Goal: Task Accomplishment & Management: Manage account settings

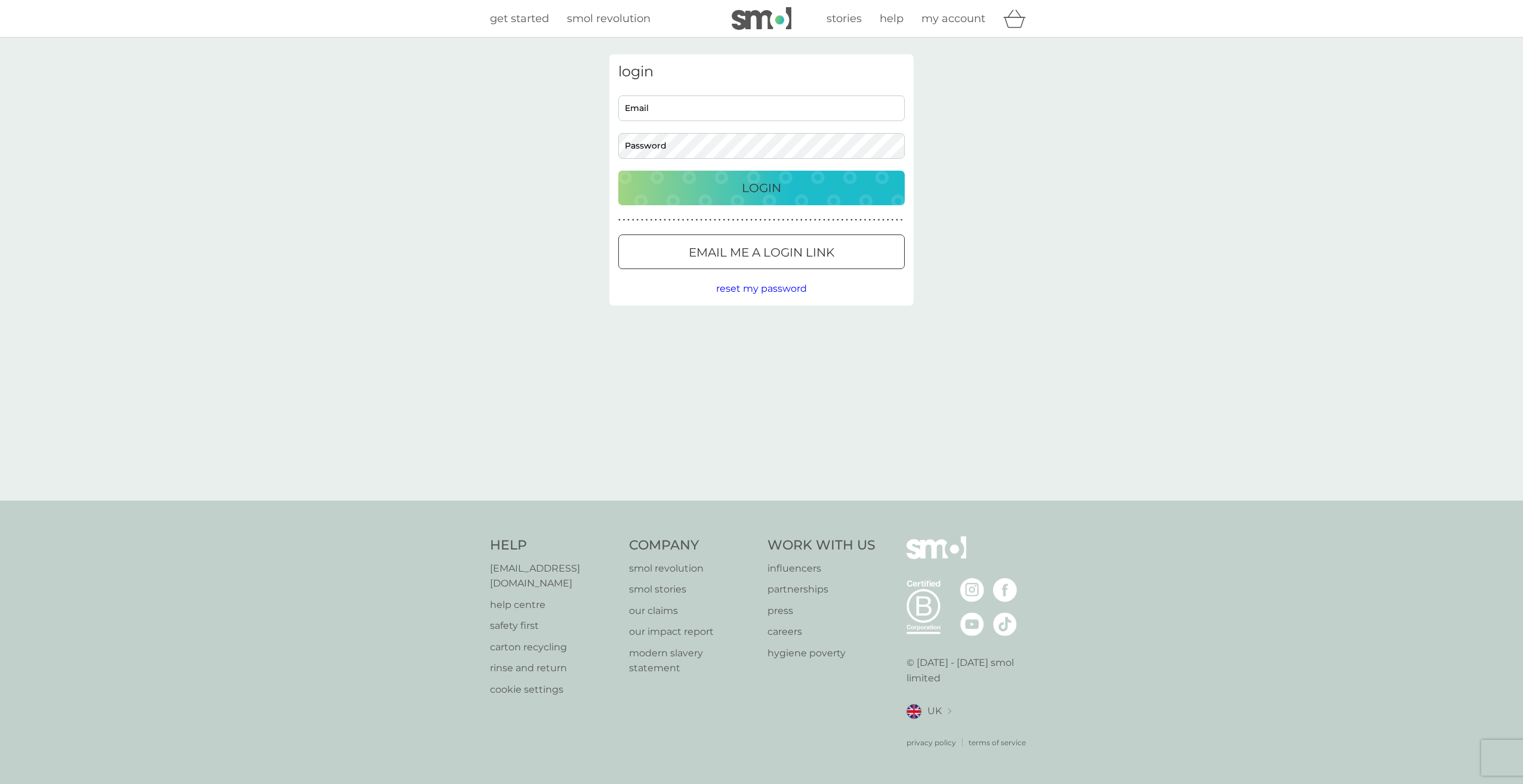
type input "[EMAIL_ADDRESS][DOMAIN_NAME]"
click at [755, 185] on p "Login" at bounding box center [762, 188] width 39 height 19
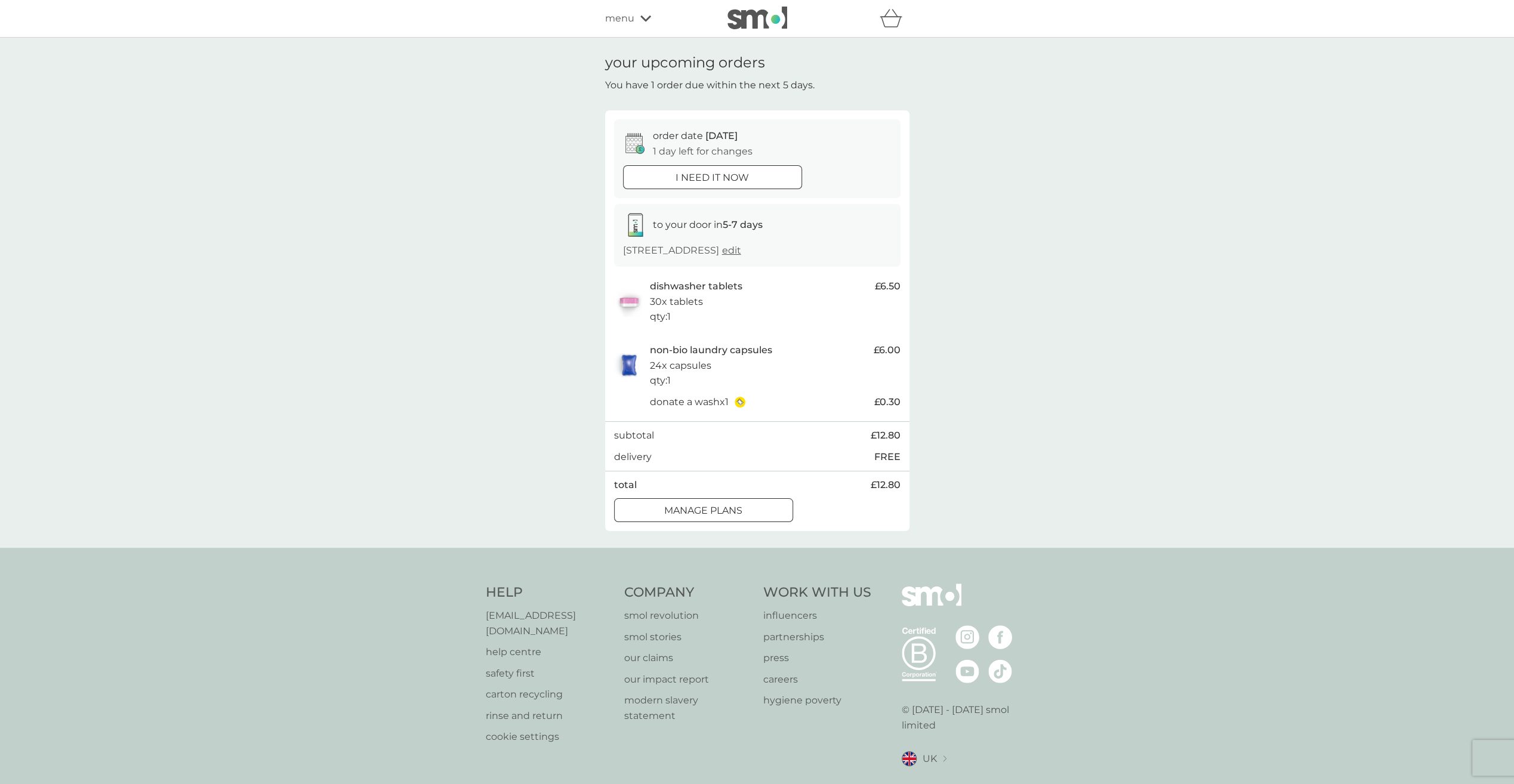
click at [741, 251] on span "edit" at bounding box center [732, 250] width 19 height 11
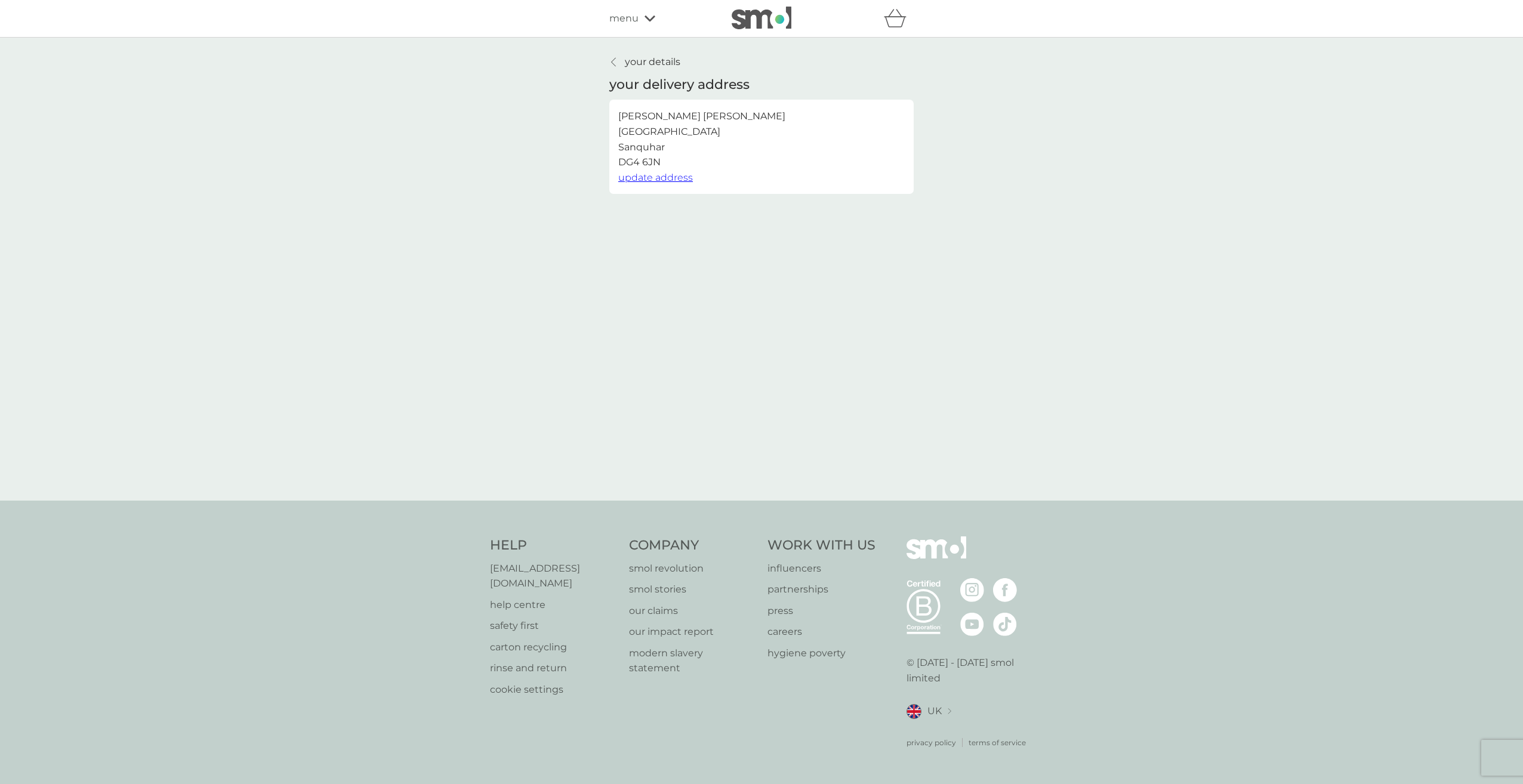
click at [611, 61] on div at bounding box center [614, 62] width 9 height 9
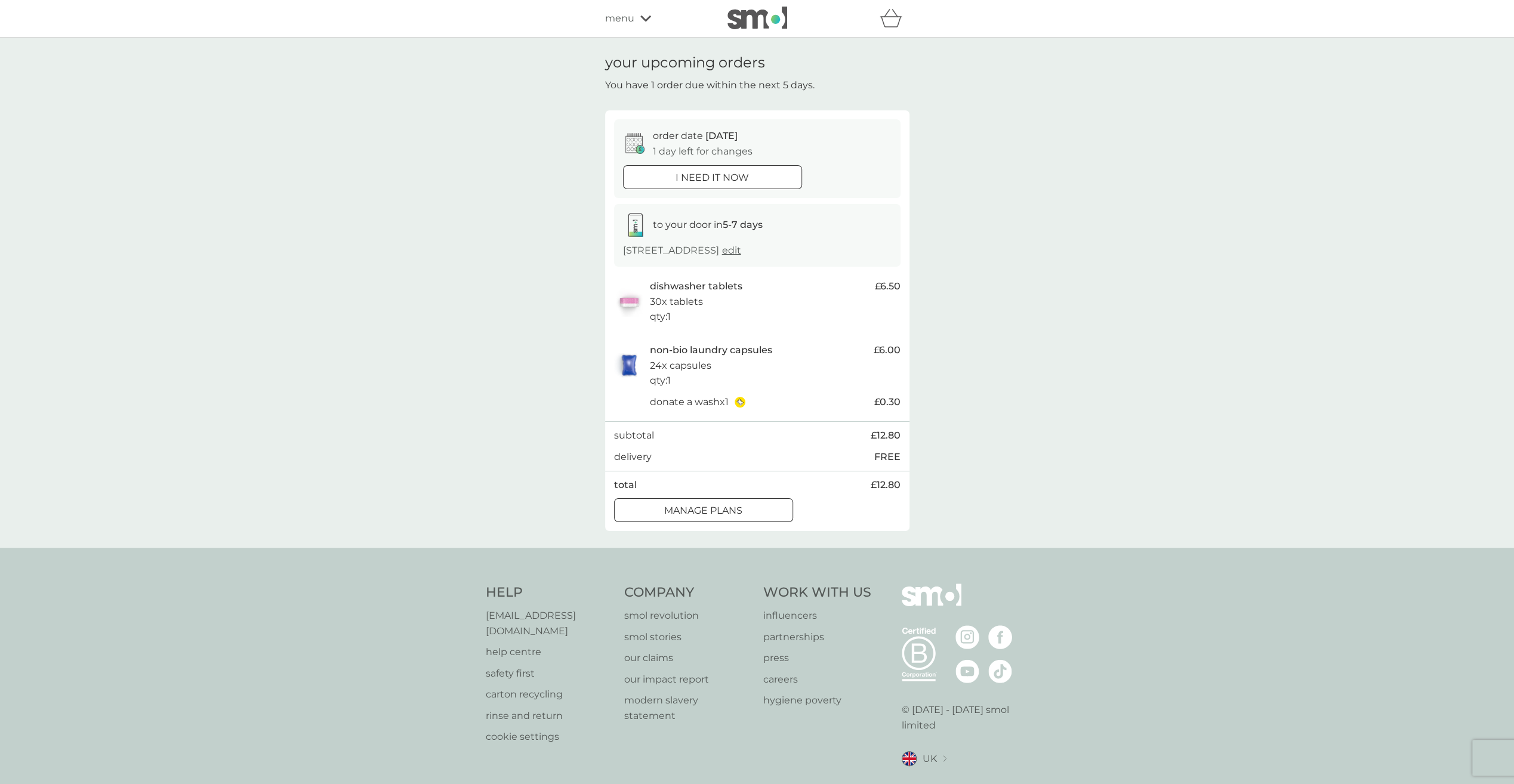
click at [708, 512] on div at bounding box center [703, 510] width 43 height 13
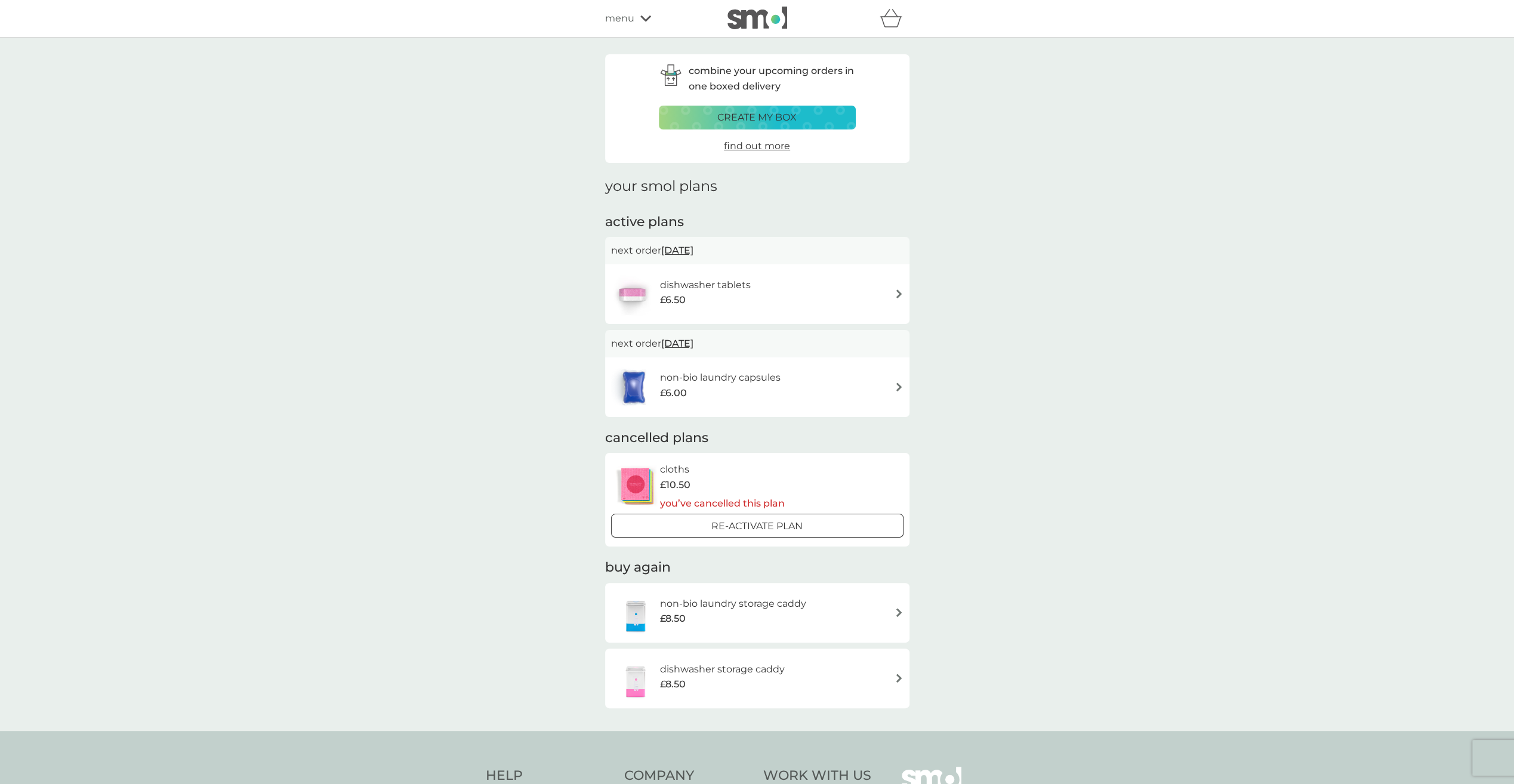
click at [899, 385] on img at bounding box center [899, 387] width 9 height 9
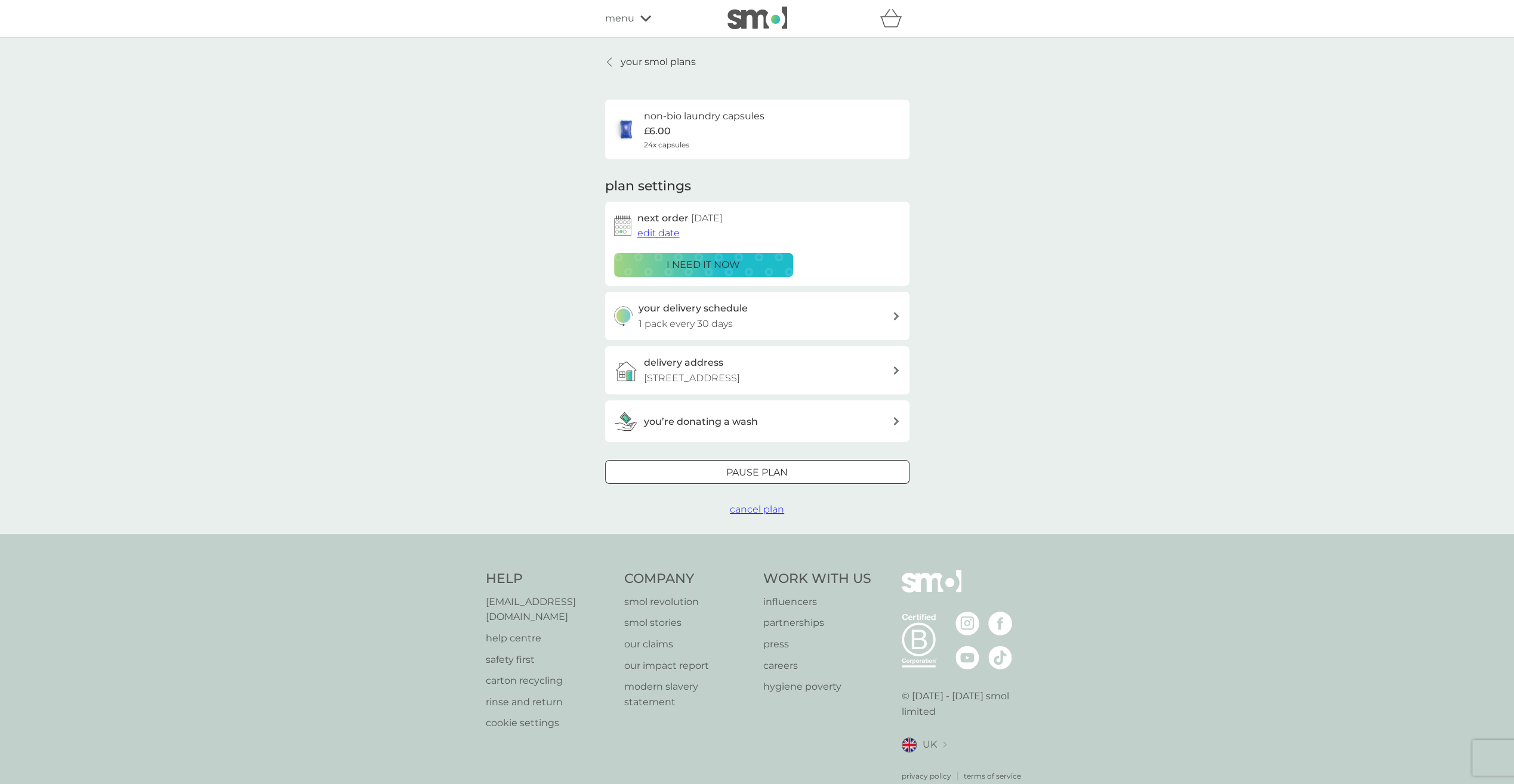
click at [666, 232] on span "edit date" at bounding box center [658, 232] width 42 height 11
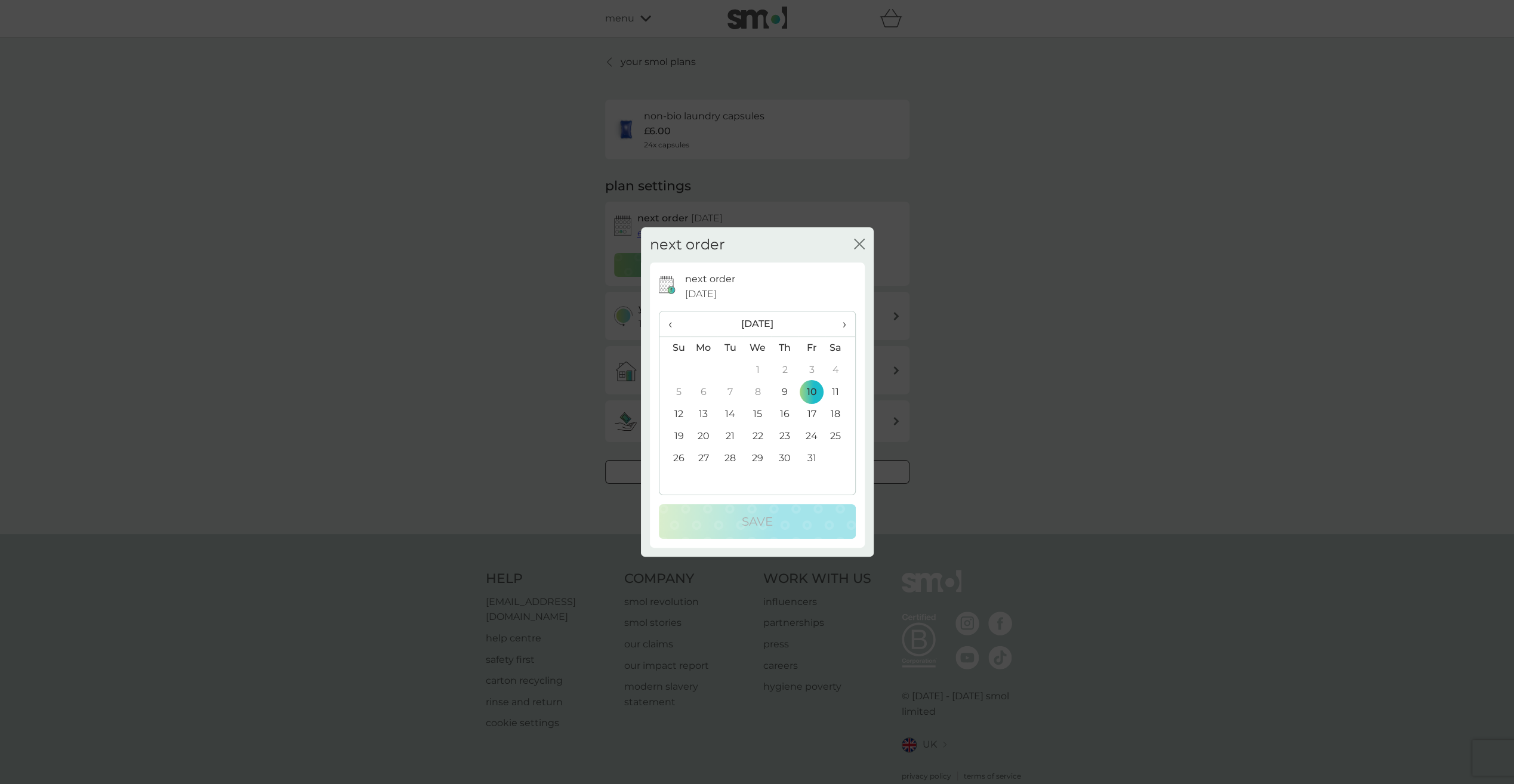
click at [844, 324] on span "›" at bounding box center [840, 323] width 12 height 25
click at [704, 413] on td "10" at bounding box center [703, 414] width 27 height 22
click at [811, 434] on td "21" at bounding box center [811, 437] width 27 height 22
click at [759, 522] on p "Save" at bounding box center [757, 522] width 31 height 19
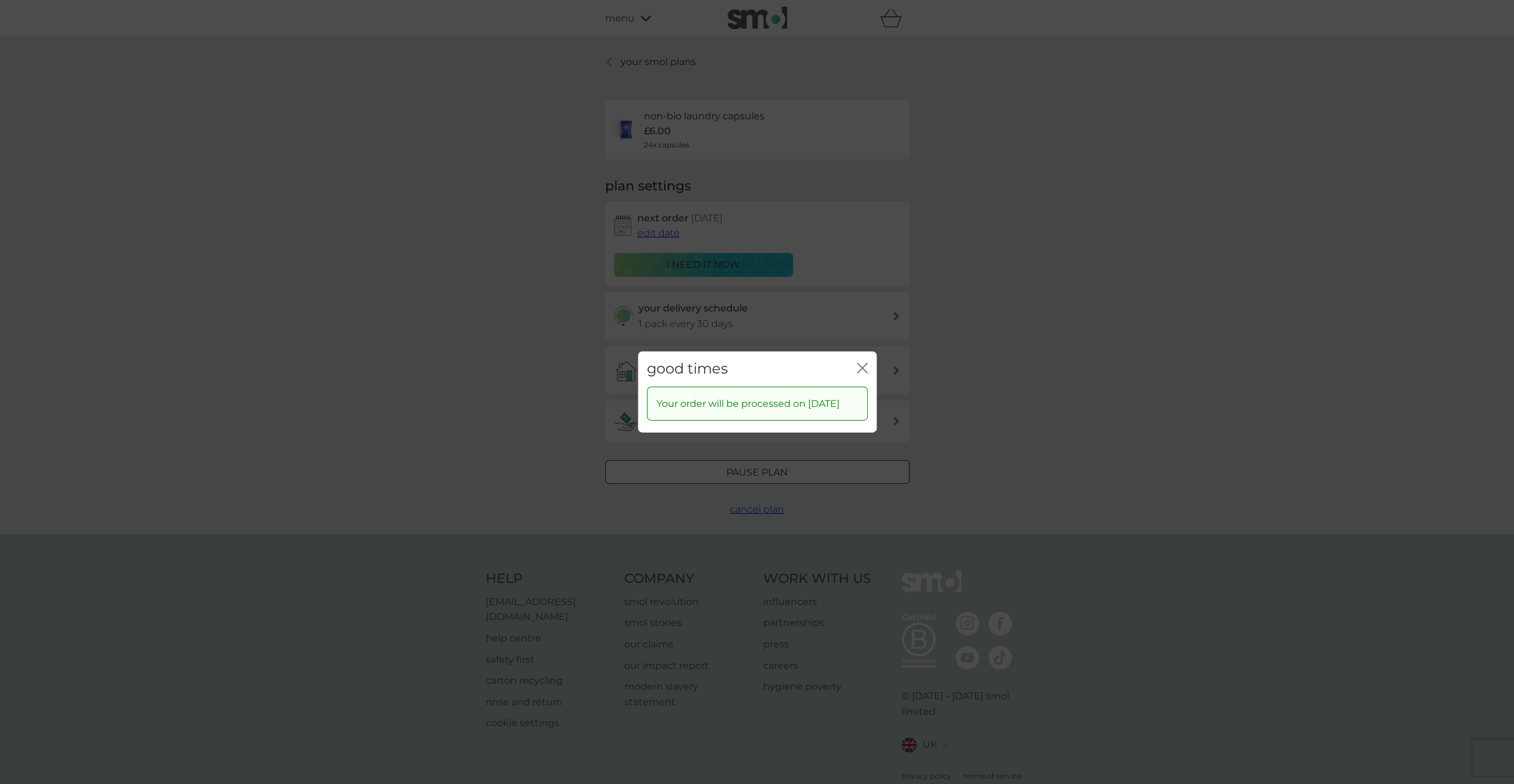
click at [862, 363] on icon "close" at bounding box center [862, 368] width 11 height 11
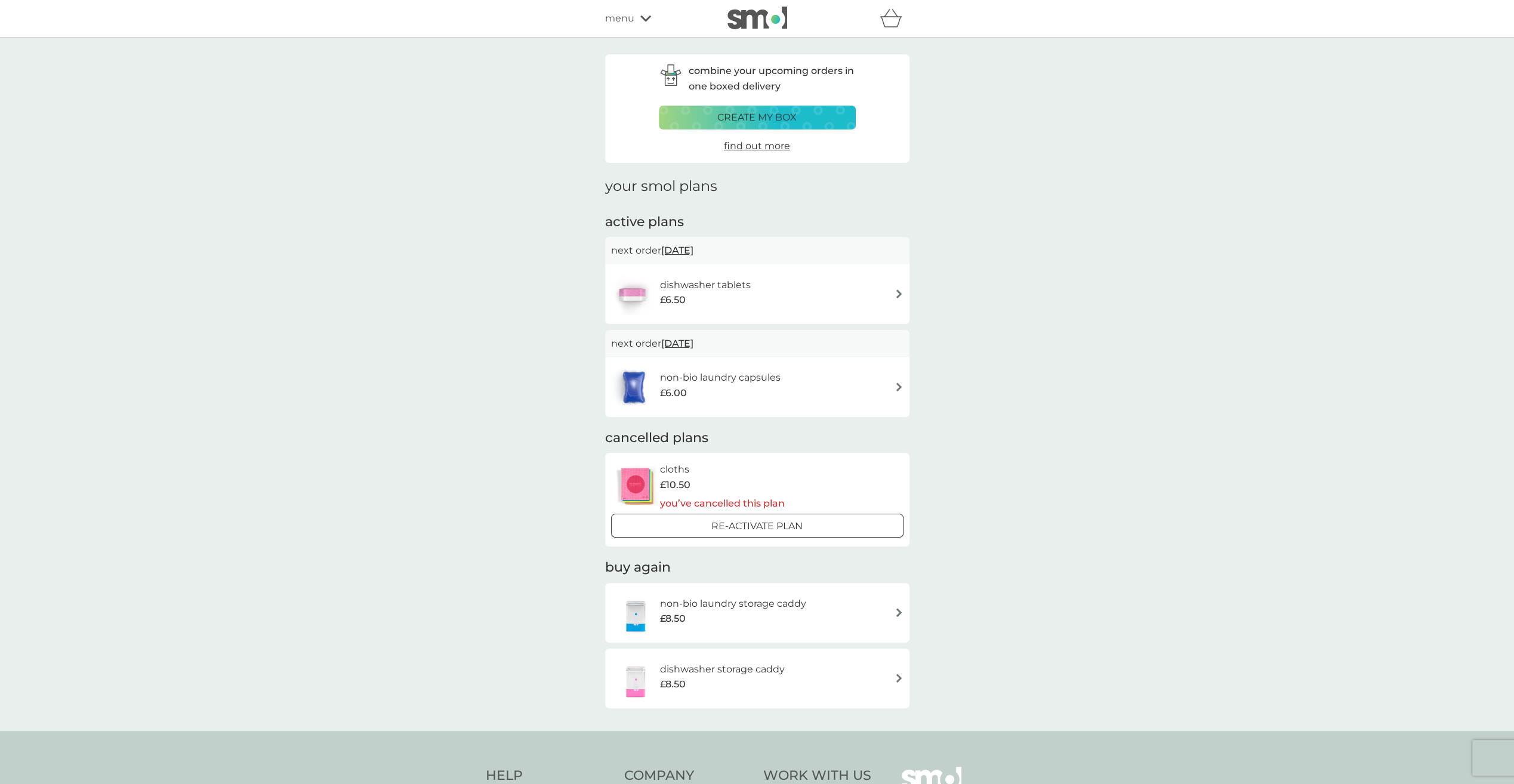
click at [642, 16] on icon at bounding box center [645, 18] width 11 height 7
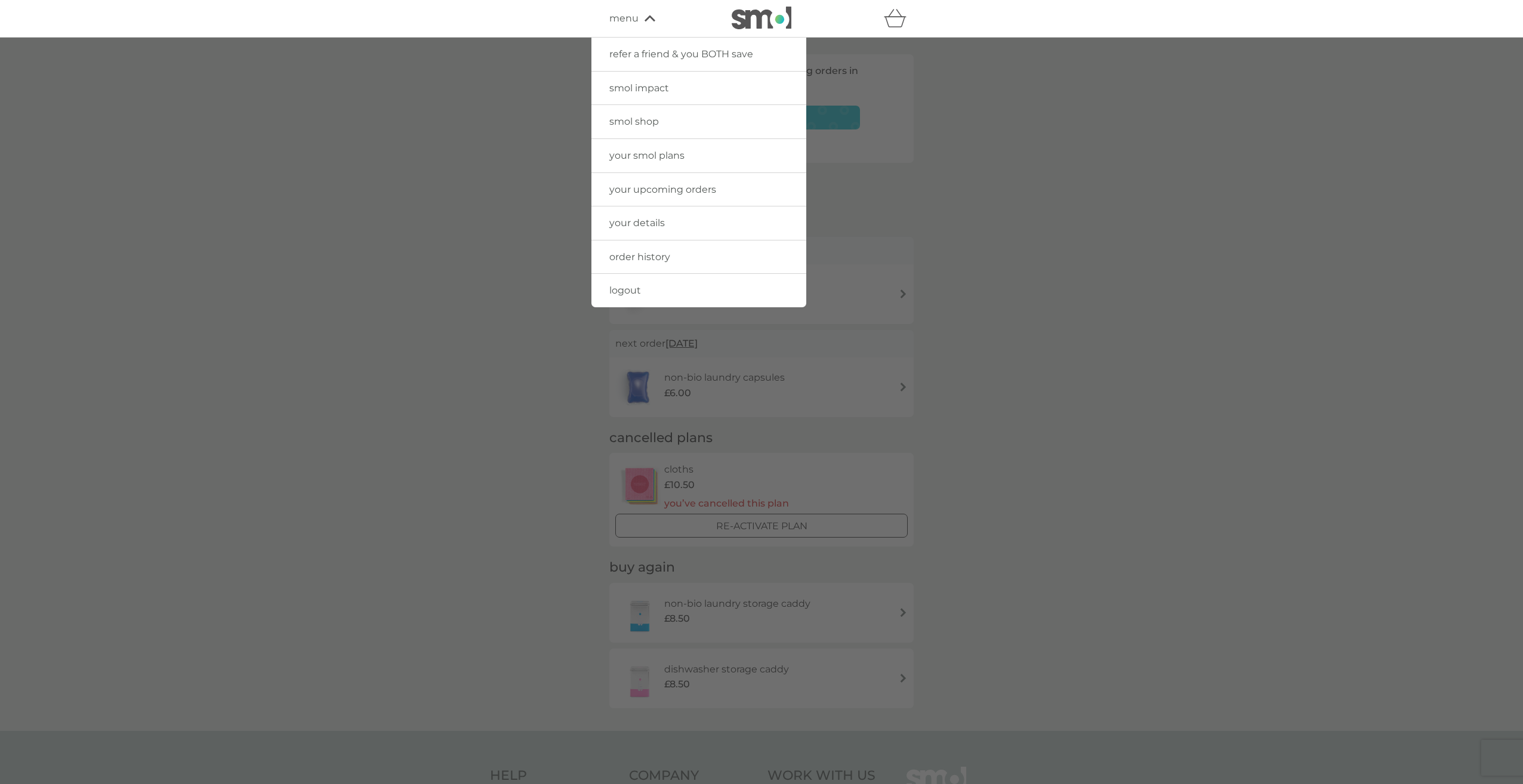
click at [629, 287] on span "logout" at bounding box center [625, 290] width 32 height 11
